Goal: Transaction & Acquisition: Purchase product/service

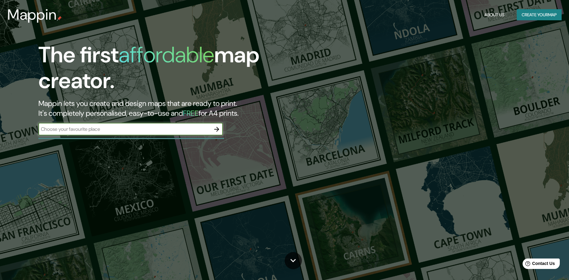
click at [218, 130] on icon "button" at bounding box center [216, 129] width 5 height 5
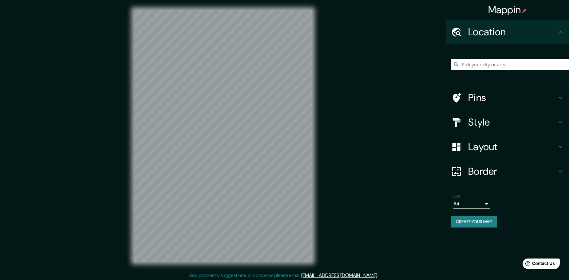
click at [479, 66] on input "Pick your city or area" at bounding box center [510, 64] width 118 height 11
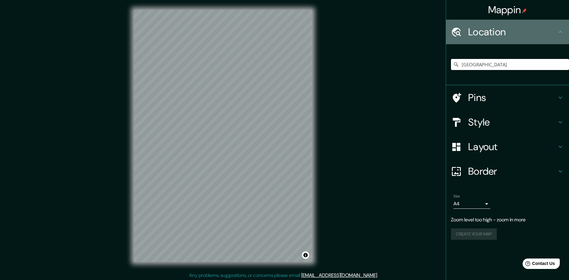
click at [559, 31] on icon at bounding box center [560, 31] width 7 height 7
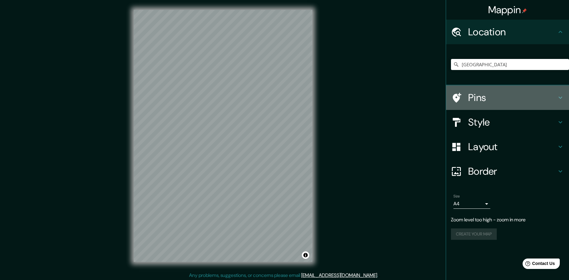
click at [561, 98] on icon at bounding box center [561, 98] width 4 height 2
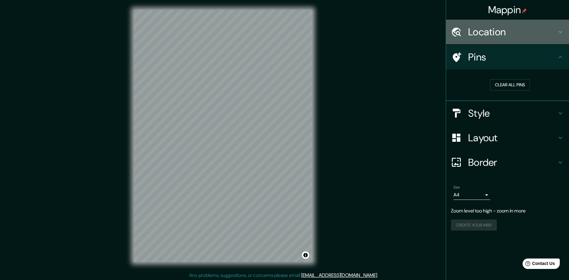
click at [562, 33] on icon at bounding box center [560, 31] width 7 height 7
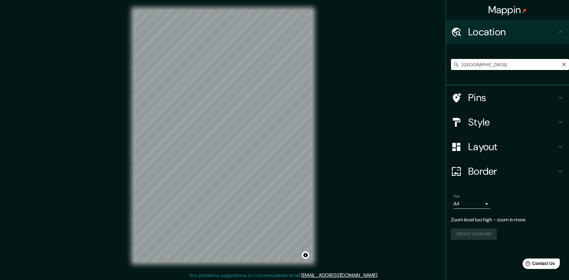
click at [508, 67] on input "[GEOGRAPHIC_DATA]" at bounding box center [510, 64] width 118 height 11
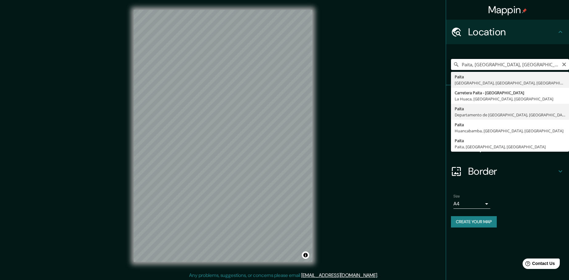
type input "Paita, [GEOGRAPHIC_DATA], [GEOGRAPHIC_DATA]"
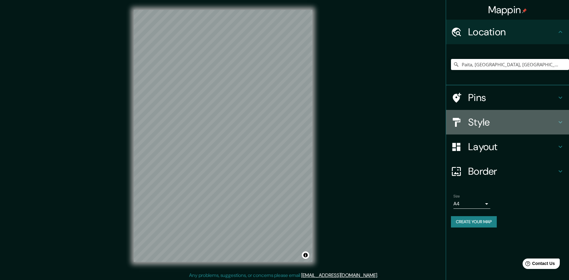
click at [475, 121] on h4 "Style" at bounding box center [512, 122] width 89 height 12
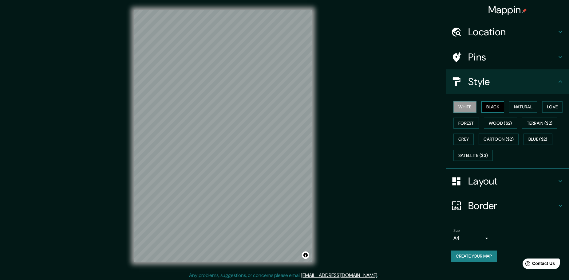
click at [492, 109] on button "Black" at bounding box center [493, 106] width 23 height 11
click at [528, 110] on button "Natural" at bounding box center [523, 106] width 28 height 11
click at [550, 109] on button "Love" at bounding box center [552, 106] width 20 height 11
click at [470, 123] on button "Forest" at bounding box center [467, 123] width 26 height 11
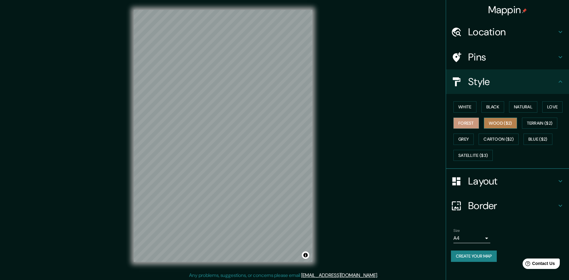
click at [491, 121] on button "Wood ($2)" at bounding box center [500, 123] width 33 height 11
click at [539, 125] on button "Terrain ($2)" at bounding box center [540, 123] width 36 height 11
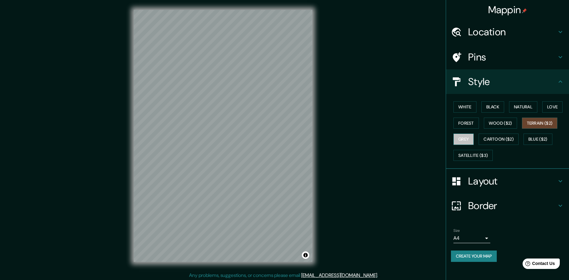
click at [463, 141] on button "Grey" at bounding box center [464, 139] width 20 height 11
click at [496, 141] on button "Cartoon ($2)" at bounding box center [499, 139] width 40 height 11
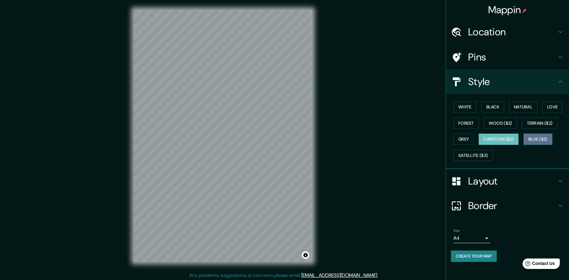
click at [532, 139] on button "Blue ($2)" at bounding box center [538, 139] width 29 height 11
click at [473, 157] on button "Satellite ($3)" at bounding box center [473, 155] width 39 height 11
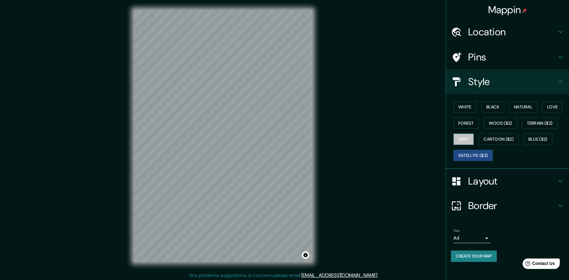
click at [465, 141] on button "Grey" at bounding box center [464, 139] width 20 height 11
click at [491, 120] on button "Wood ($2)" at bounding box center [500, 123] width 33 height 11
click at [473, 183] on h4 "Layout" at bounding box center [512, 181] width 89 height 12
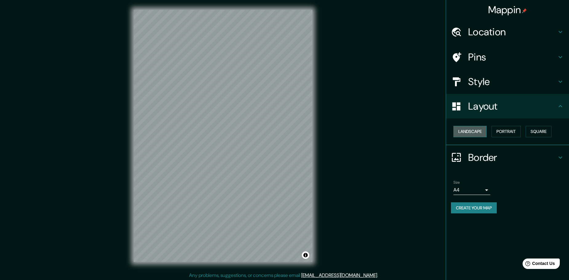
click at [471, 132] on button "Landscape" at bounding box center [470, 131] width 33 height 11
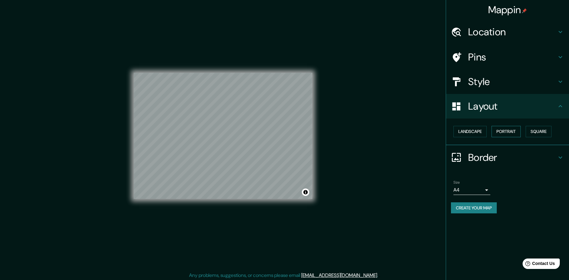
click at [507, 131] on button "Portrait" at bounding box center [506, 131] width 29 height 11
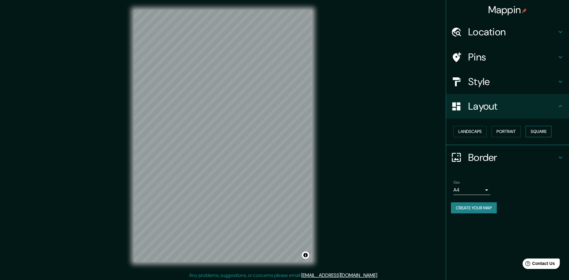
click at [537, 131] on button "Square" at bounding box center [539, 131] width 26 height 11
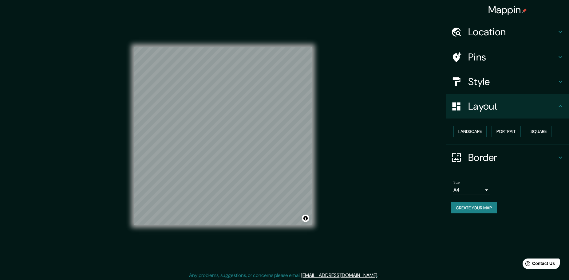
click at [467, 159] on div at bounding box center [459, 157] width 17 height 11
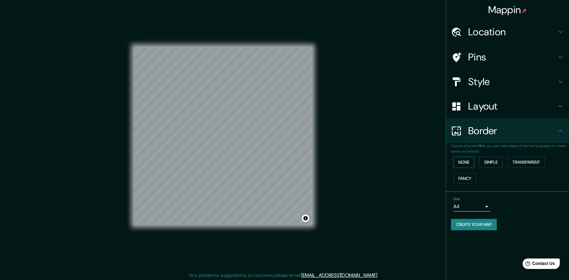
click at [467, 163] on button "None" at bounding box center [464, 162] width 21 height 11
click at [486, 162] on button "Simple" at bounding box center [490, 162] width 23 height 11
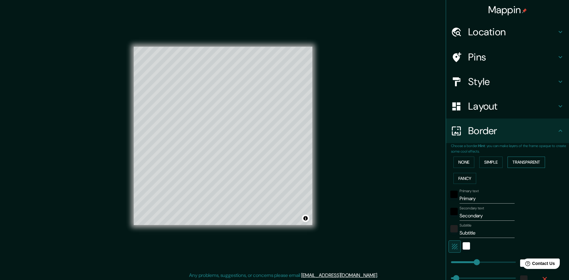
click at [508, 161] on button "Transparent" at bounding box center [527, 162] width 38 height 11
click at [457, 179] on button "Fancy" at bounding box center [465, 178] width 23 height 11
click at [451, 210] on div "black" at bounding box center [454, 211] width 7 height 7
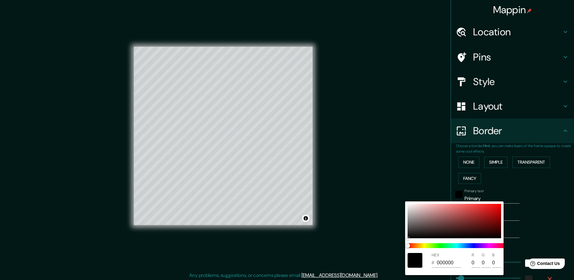
click at [431, 188] on div at bounding box center [287, 140] width 574 height 280
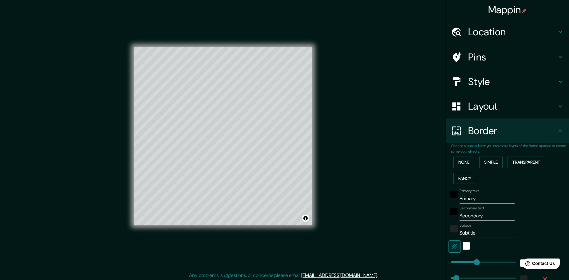
click at [469, 107] on h4 "Layout" at bounding box center [512, 106] width 89 height 12
type input "232"
type input "46"
type input "23"
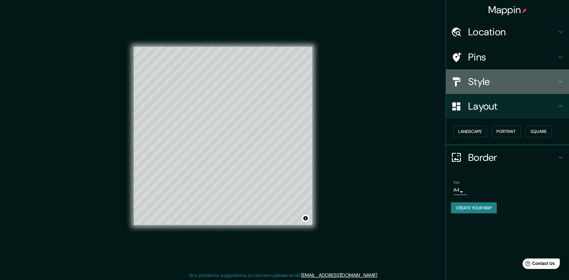
click at [472, 82] on h4 "Style" at bounding box center [512, 82] width 89 height 12
type input "232"
type input "46"
type input "23"
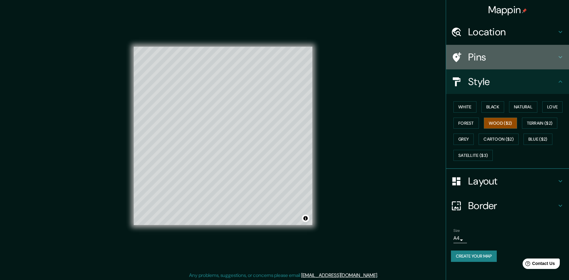
click at [472, 68] on div "Pins" at bounding box center [507, 57] width 123 height 25
type input "232"
type input "46"
type input "23"
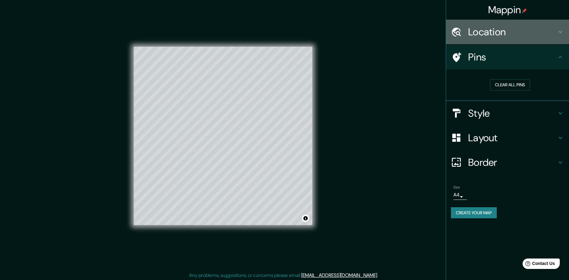
click at [474, 31] on h4 "Location" at bounding box center [512, 32] width 89 height 12
type input "232"
type input "46"
type input "23"
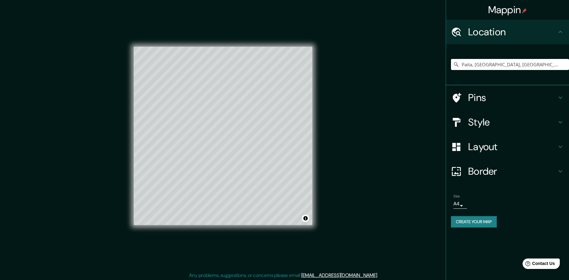
click at [474, 171] on h4 "Border" at bounding box center [512, 171] width 89 height 12
type input "232"
type input "46"
type input "23"
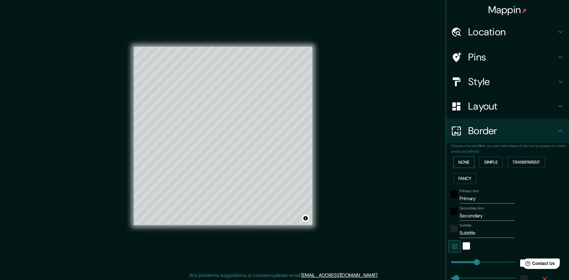
click at [459, 161] on button "None" at bounding box center [464, 162] width 21 height 11
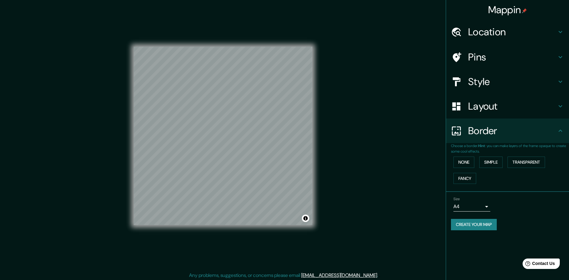
click at [467, 112] on div "Layout" at bounding box center [507, 106] width 123 height 25
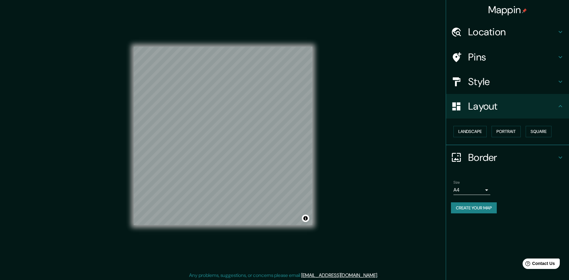
click at [474, 84] on h4 "Style" at bounding box center [512, 82] width 89 height 12
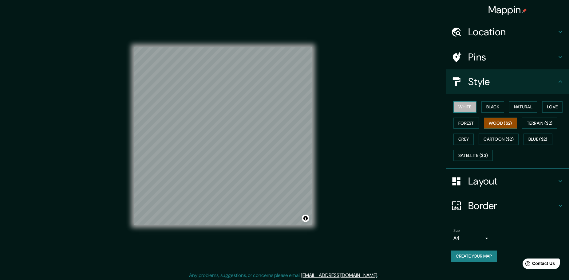
click at [466, 106] on button "White" at bounding box center [465, 106] width 23 height 11
click at [491, 105] on button "Black" at bounding box center [493, 106] width 23 height 11
click at [499, 123] on button "Wood ($2)" at bounding box center [500, 123] width 33 height 11
click at [464, 125] on button "Forest" at bounding box center [467, 123] width 26 height 11
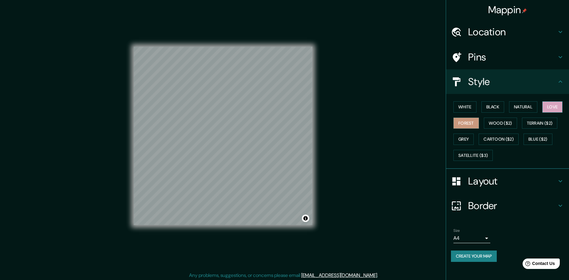
click at [545, 110] on button "Love" at bounding box center [552, 106] width 20 height 11
click at [472, 125] on button "Forest" at bounding box center [467, 123] width 26 height 11
click at [487, 124] on button "Wood ($2)" at bounding box center [500, 123] width 33 height 11
click at [407, 22] on div "Mappin Location [GEOGRAPHIC_DATA], [GEOGRAPHIC_DATA], [GEOGRAPHIC_DATA] Pins St…" at bounding box center [284, 141] width 569 height 282
click at [494, 35] on h4 "Location" at bounding box center [512, 32] width 89 height 12
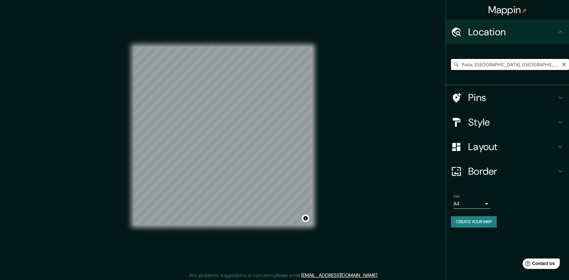
click at [567, 65] on input "Paita, [GEOGRAPHIC_DATA], [GEOGRAPHIC_DATA]" at bounding box center [510, 64] width 118 height 11
click at [565, 65] on icon "Clear" at bounding box center [564, 65] width 4 height 4
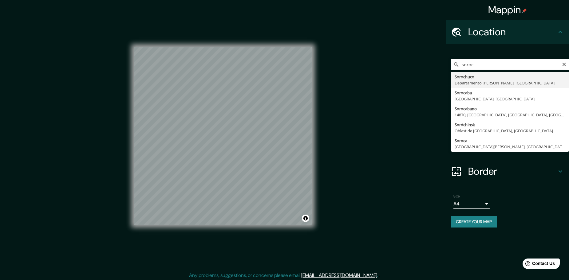
type input "Sorochuco, Departamento [PERSON_NAME][GEOGRAPHIC_DATA], [GEOGRAPHIC_DATA]"
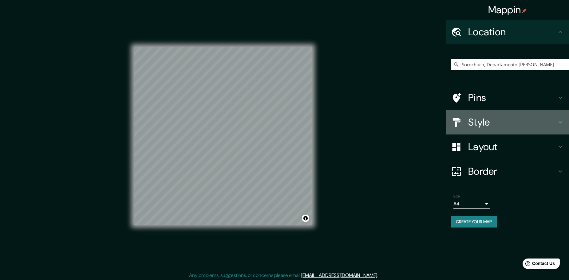
click at [479, 119] on h4 "Style" at bounding box center [512, 122] width 89 height 12
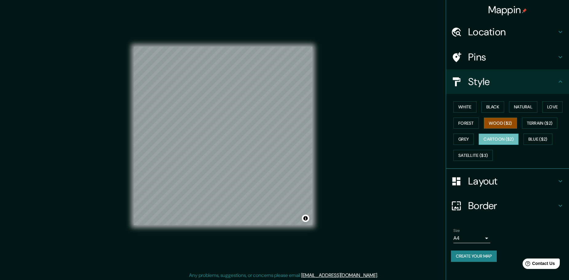
click at [509, 137] on button "Cartoon ($2)" at bounding box center [499, 139] width 40 height 11
click at [506, 123] on button "Wood ($2)" at bounding box center [500, 123] width 33 height 11
click at [479, 158] on button "Satellite ($3)" at bounding box center [473, 155] width 39 height 11
